Goal: Check status: Check status

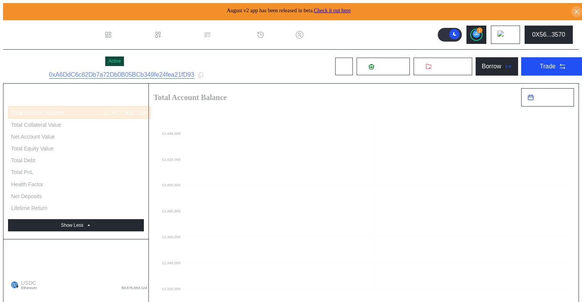
select select "*"
